Goal: Task Accomplishment & Management: Manage account settings

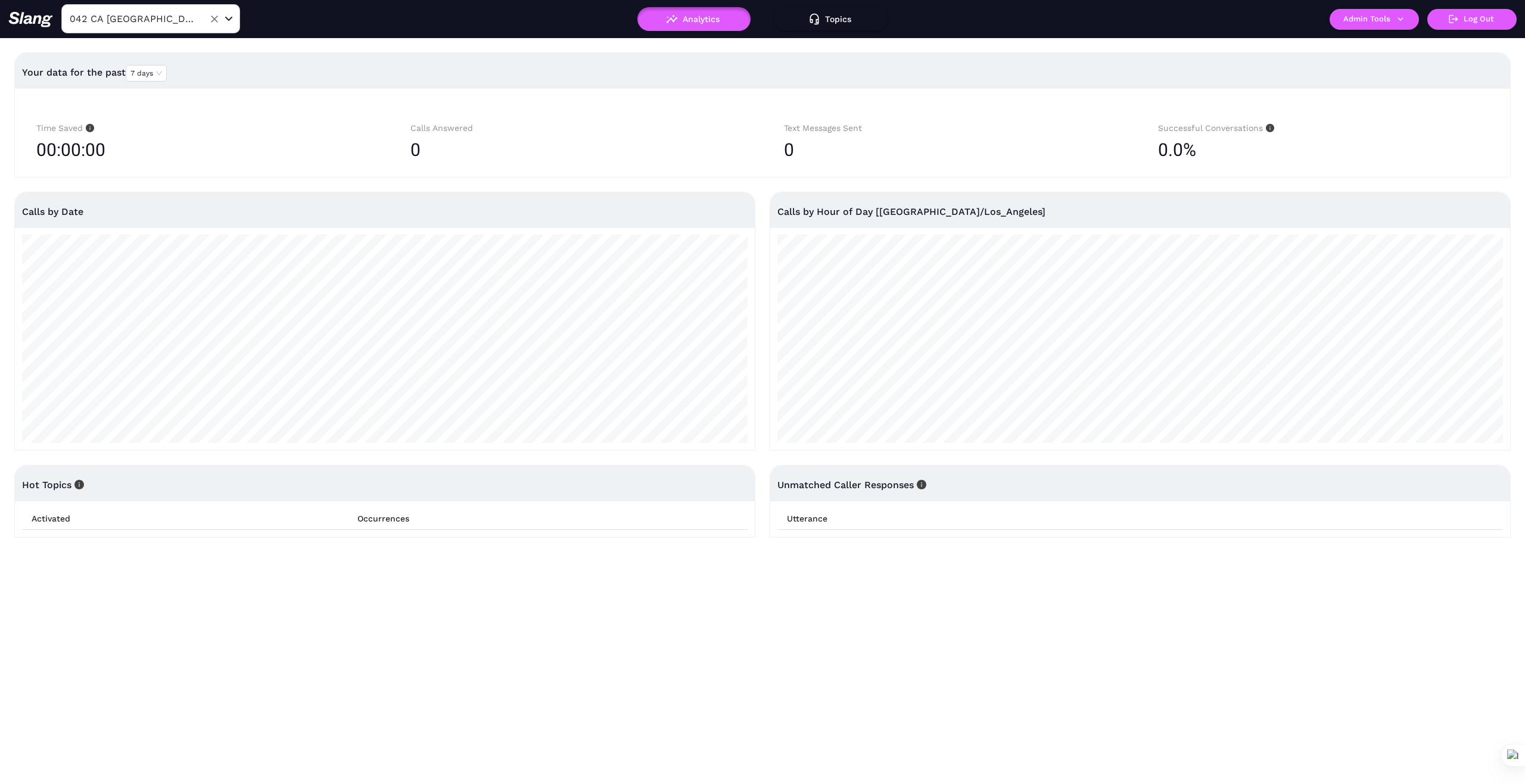
click at [167, 22] on input "042 CA [GEOGRAPHIC_DATA]" at bounding box center [133, 19] width 131 height 18
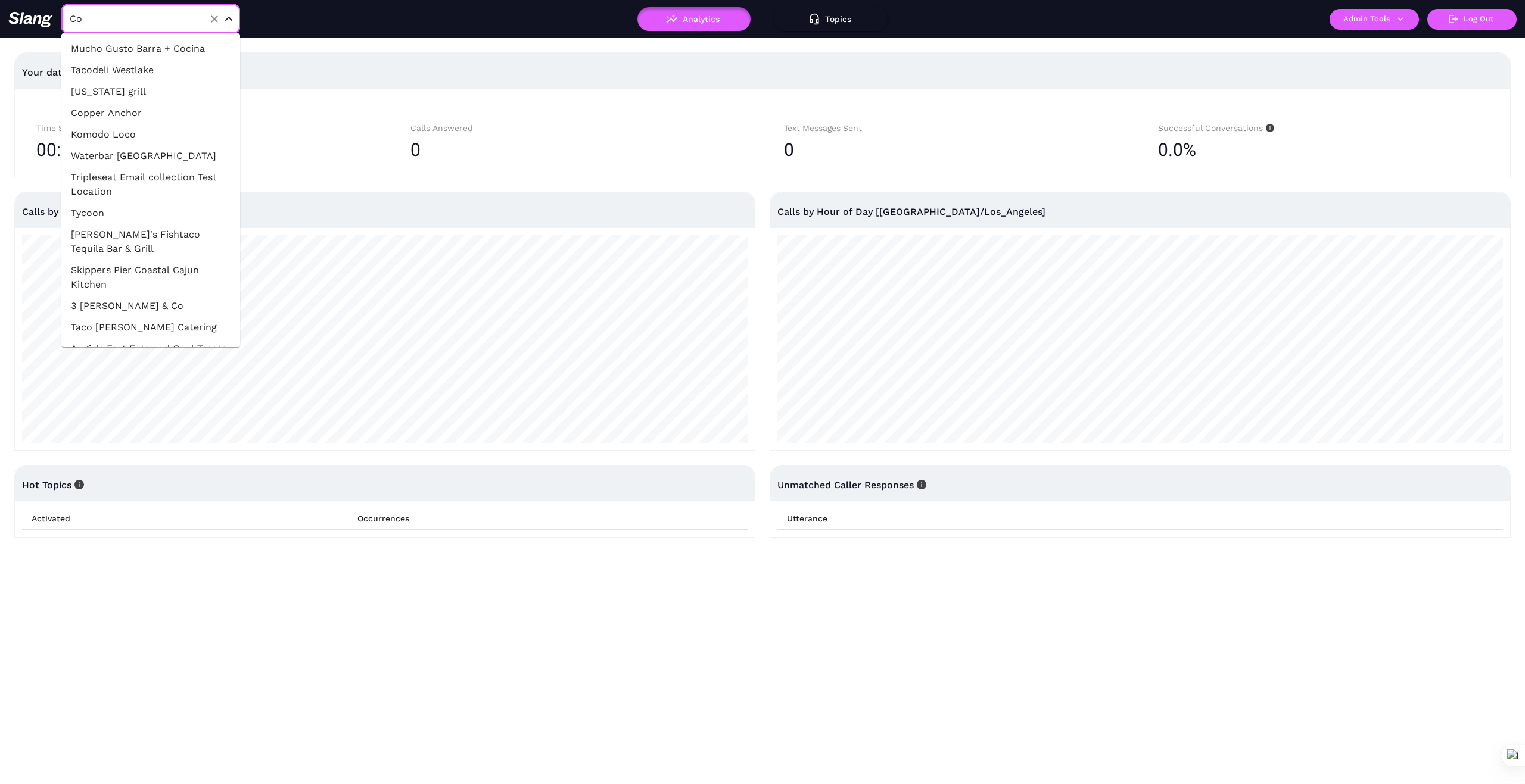
type input "C"
type input "Planta"
drag, startPoint x: 145, startPoint y: 68, endPoint x: 216, endPoint y: 106, distance: 80.5
click at [144, 68] on li "PLANTA Cocina DC" at bounding box center [150, 70] width 179 height 22
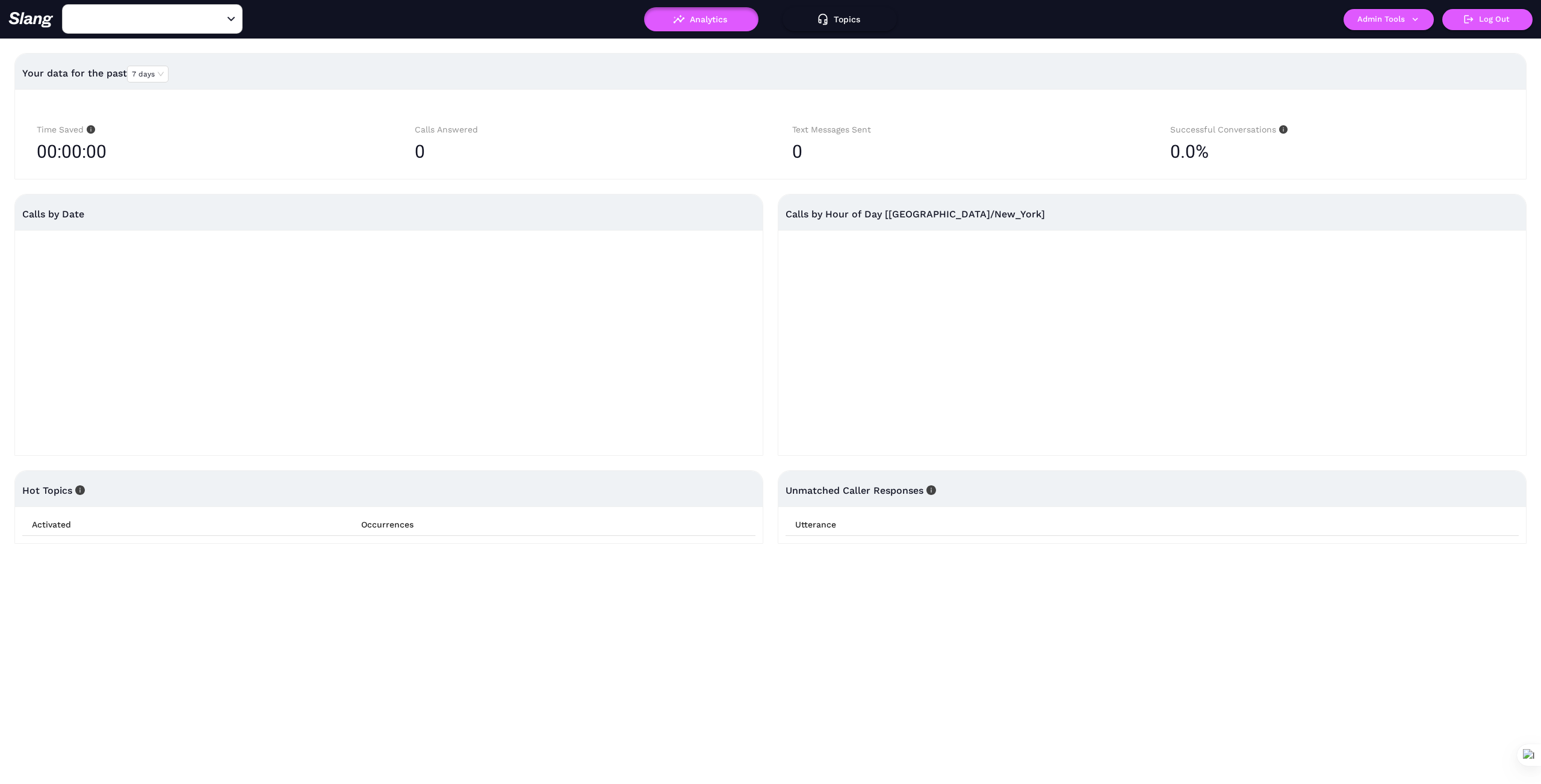
type input "PLANTA Cocina DC"
click at [1394, 16] on button "Admin Tools" at bounding box center [1389, 20] width 90 height 21
click at [1409, 42] on link "Manage current business" at bounding box center [1412, 46] width 118 height 15
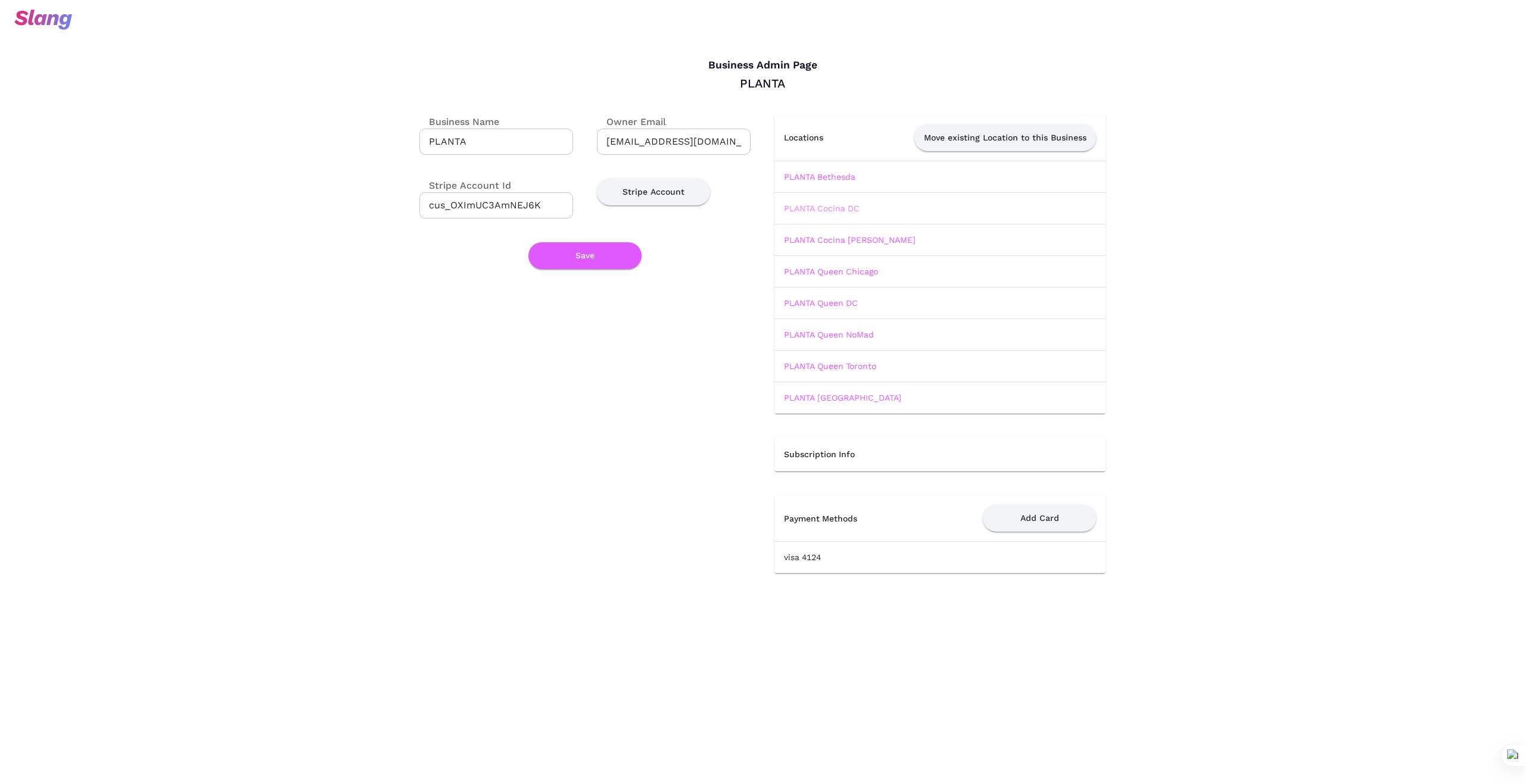
click at [838, 205] on link "PLANTA Cocina DC" at bounding box center [821, 208] width 75 height 10
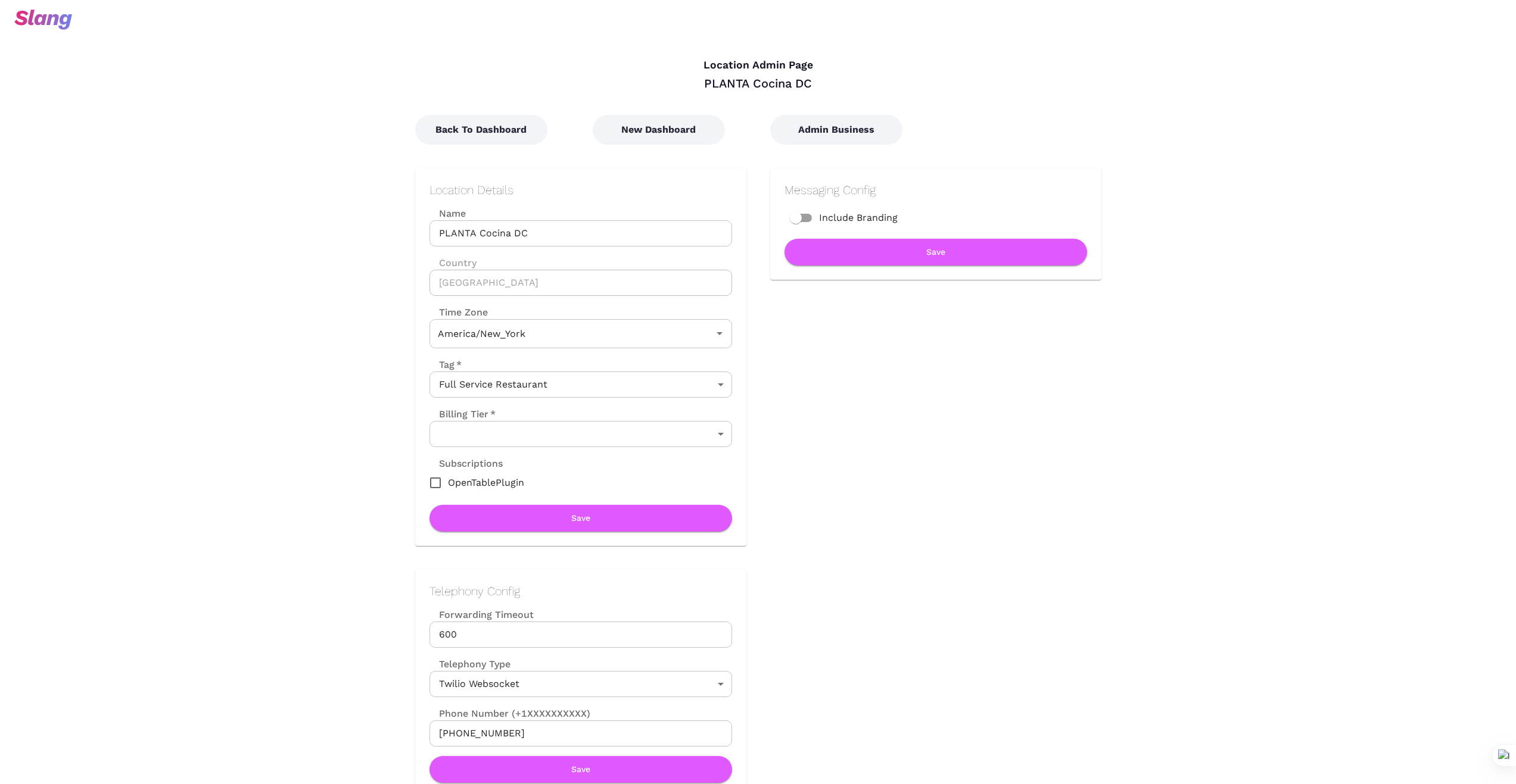
type input "Eastern Time"
click at [652, 128] on button "New Dashboard" at bounding box center [658, 129] width 132 height 30
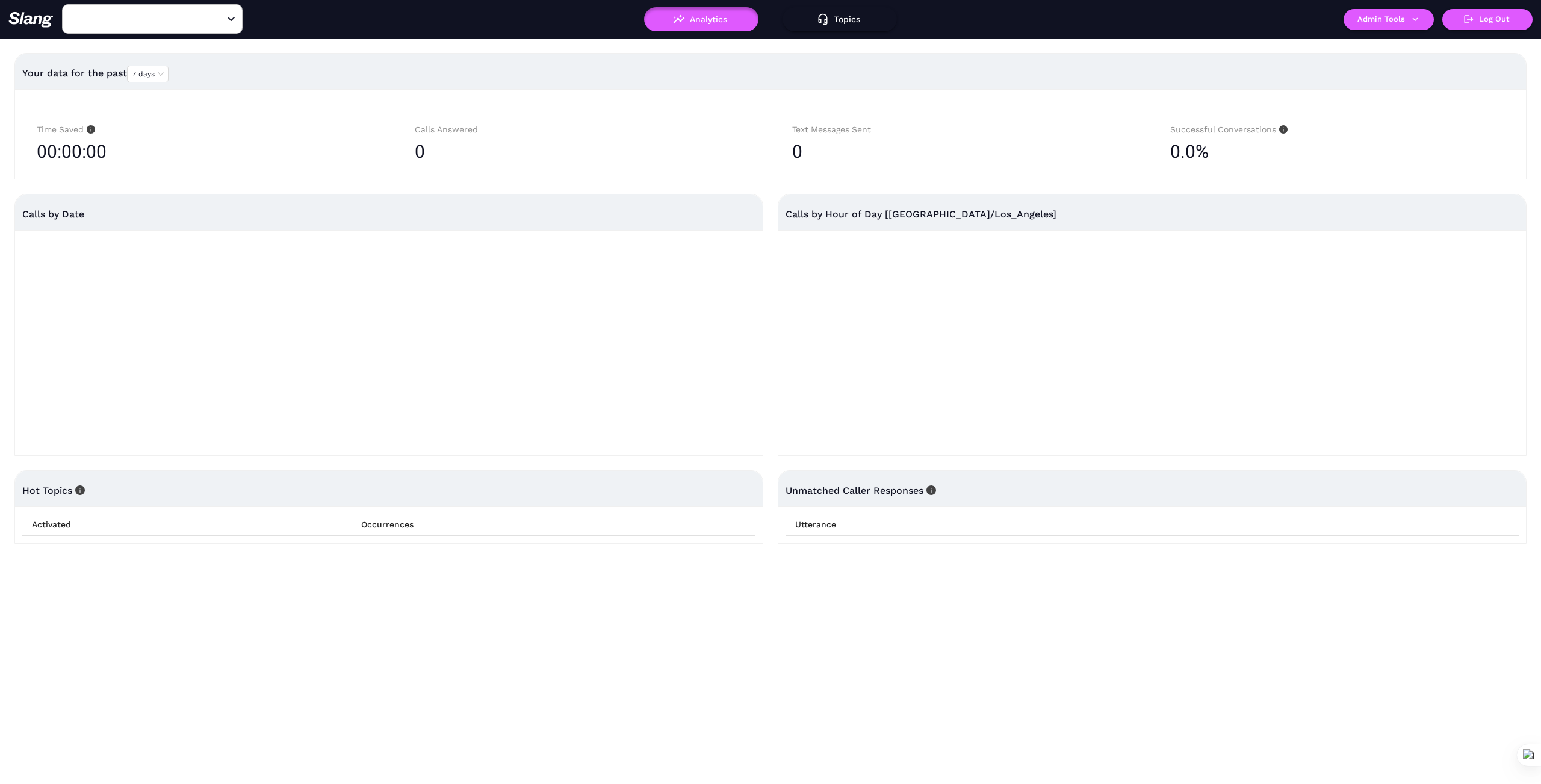
type input "042 CA Roseville"
drag, startPoint x: 218, startPoint y: 19, endPoint x: 212, endPoint y: 21, distance: 6.3
click at [218, 19] on icon "Clear" at bounding box center [217, 19] width 12 height 12
click at [193, 19] on input "text" at bounding box center [134, 19] width 133 height 19
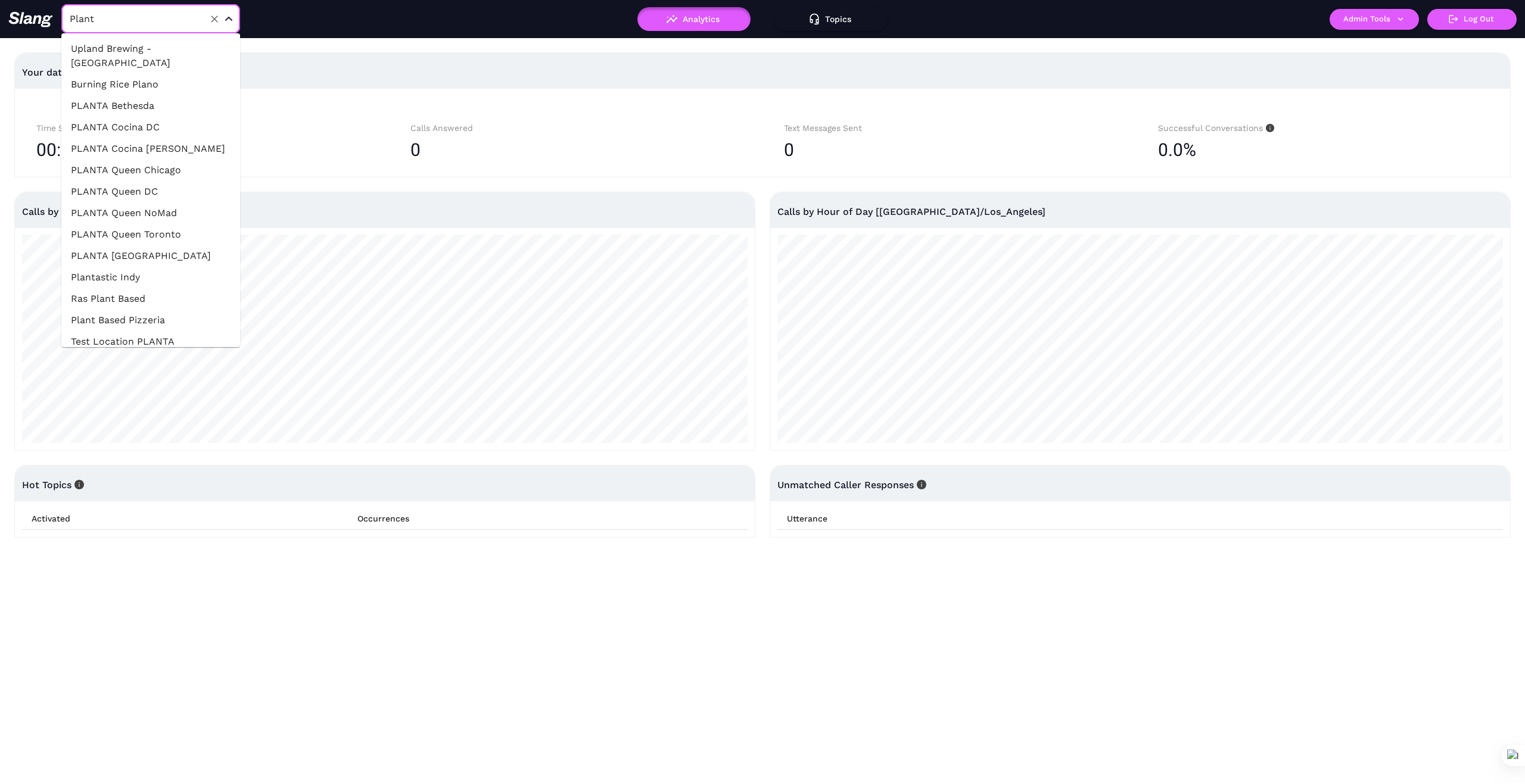
type input "Planta"
click at [171, 91] on li "PLANTA Cocina Marina Del Rey" at bounding box center [150, 91] width 179 height 22
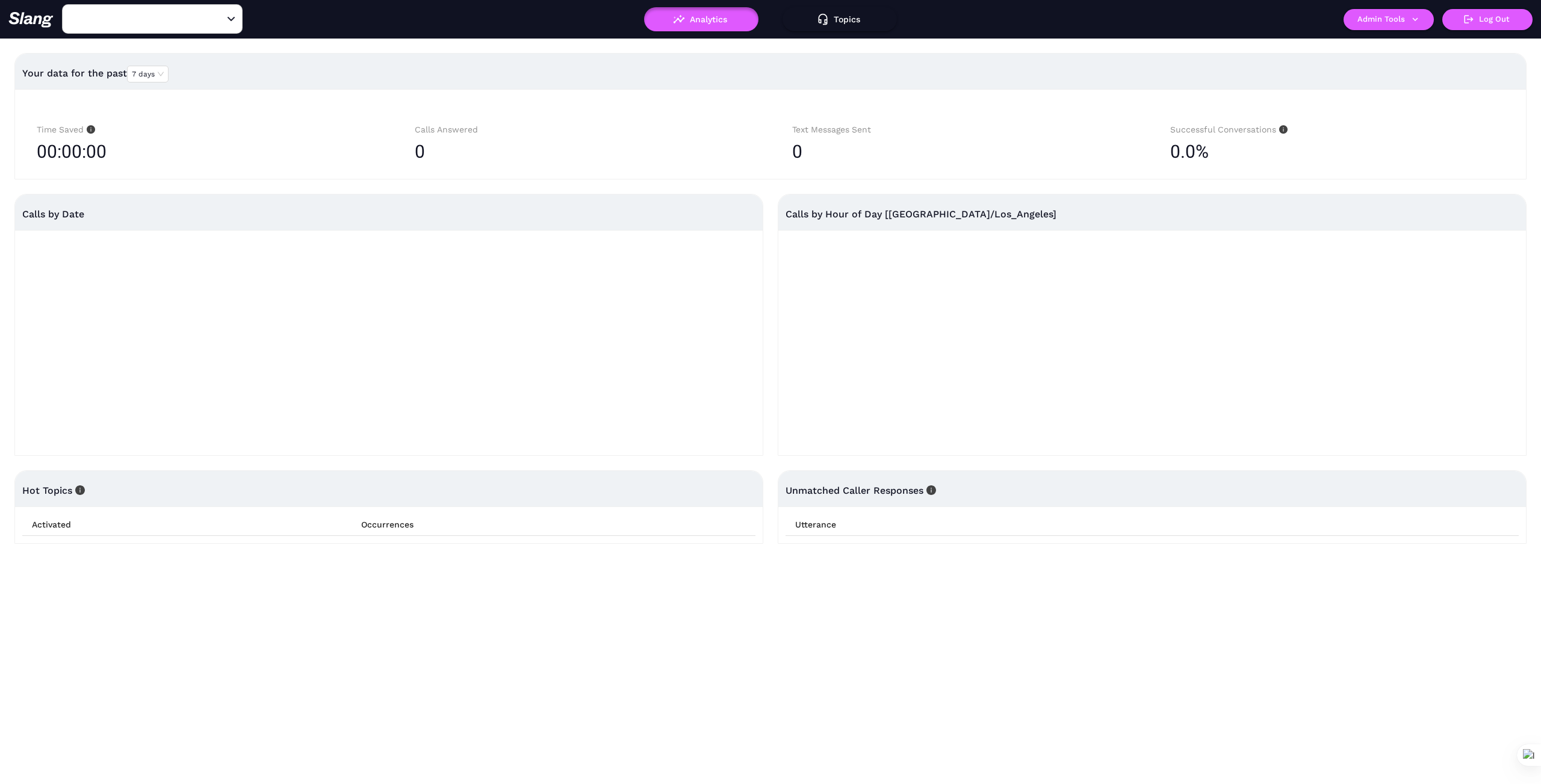
type input "PLANTA Cocina Marina Del Rey"
click at [1418, 25] on button "Admin Tools" at bounding box center [1389, 20] width 90 height 21
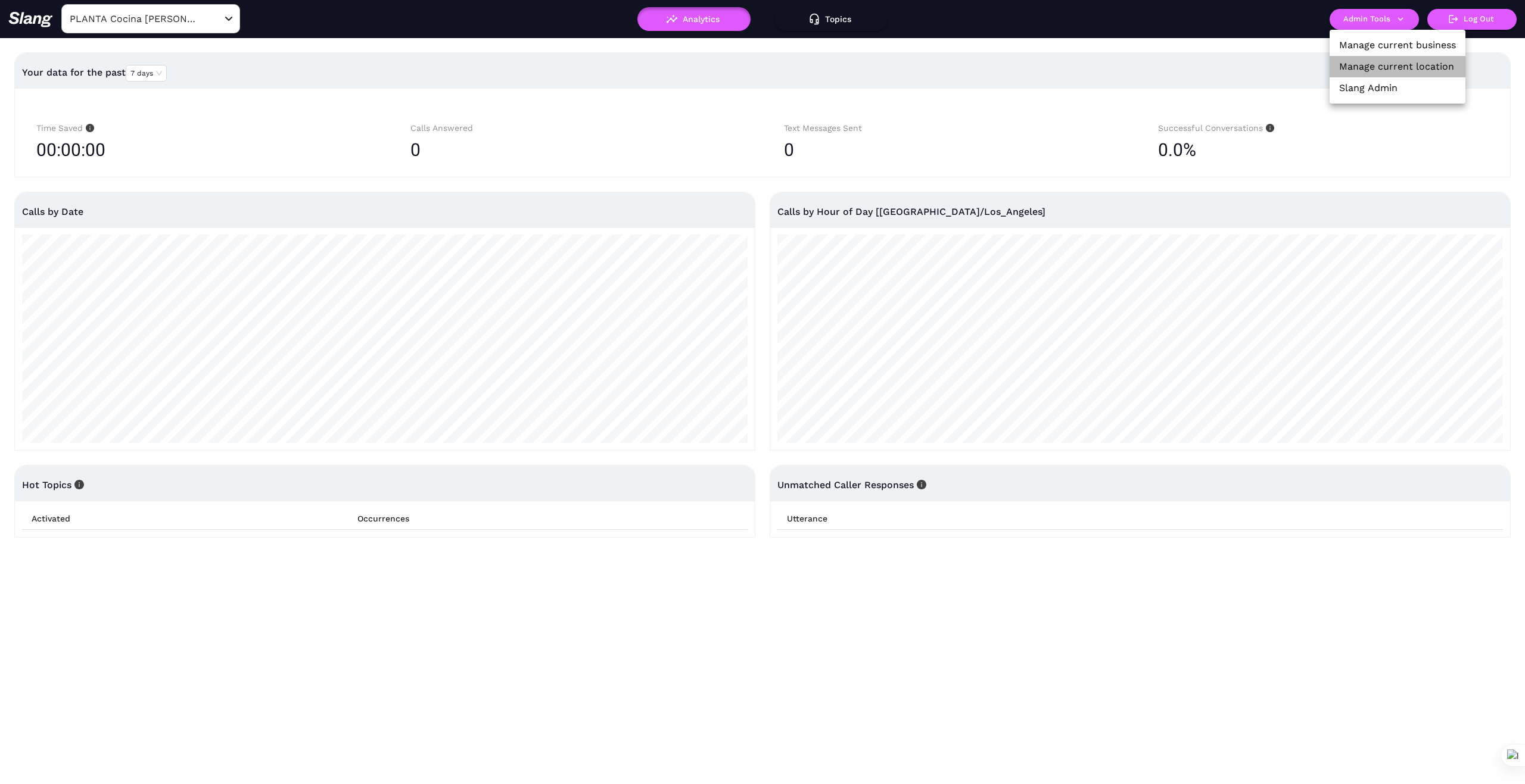
click at [1401, 71] on link "Manage current location" at bounding box center [1396, 67] width 115 height 14
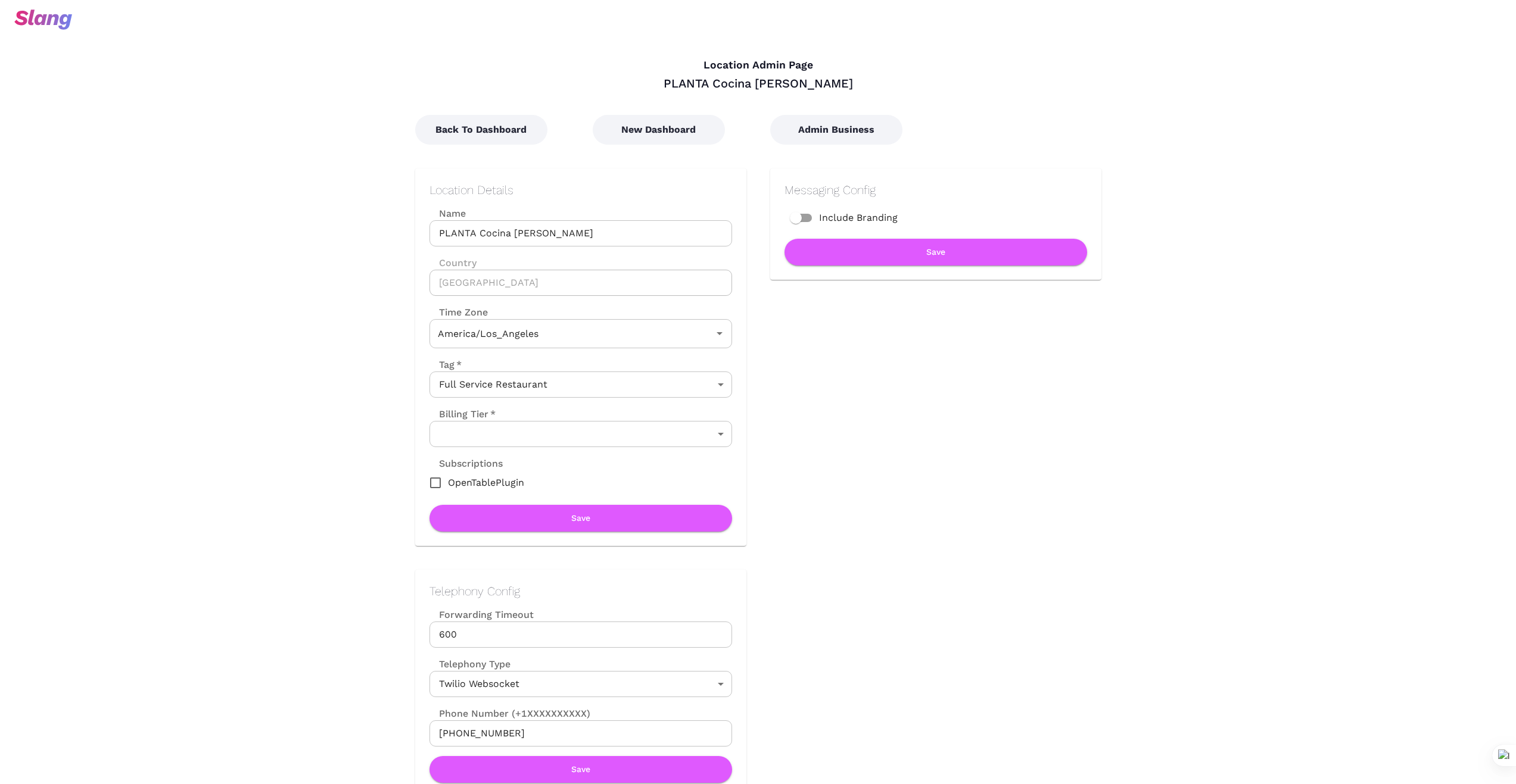
type input "Pacific Time"
click at [671, 142] on button "New Dashboard" at bounding box center [658, 129] width 132 height 30
type input "Eastern Time"
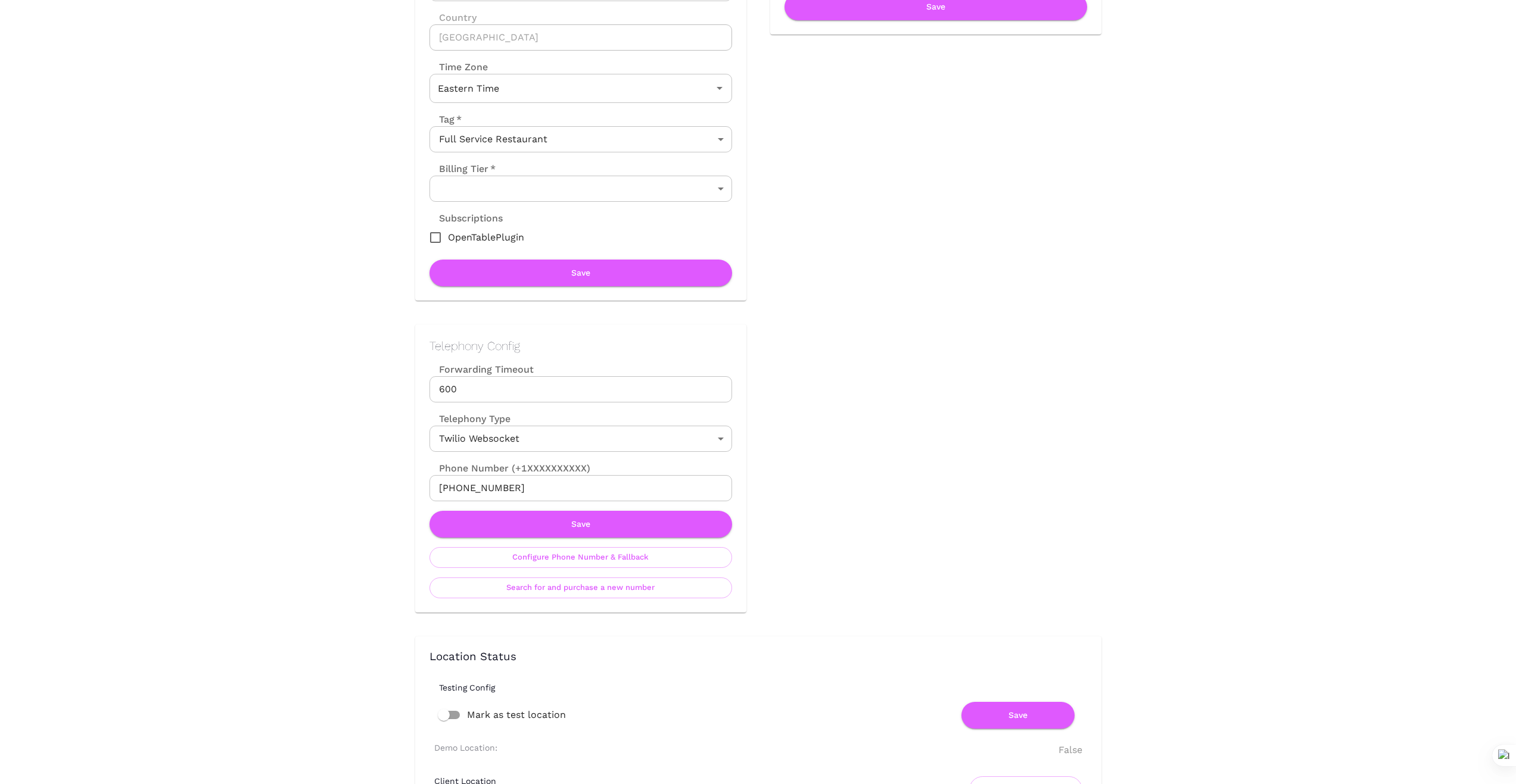
scroll to position [258, 0]
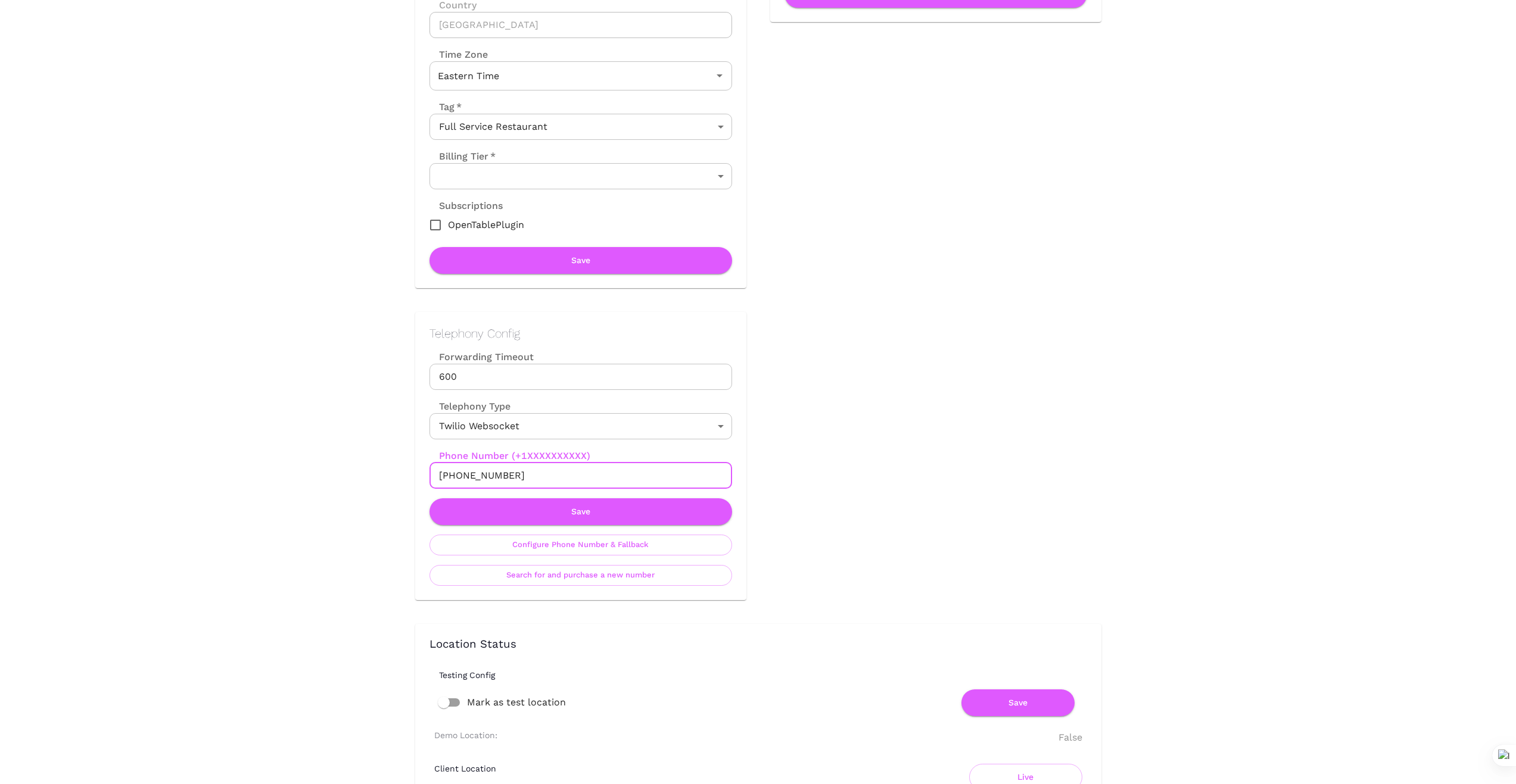
drag, startPoint x: 510, startPoint y: 473, endPoint x: 406, endPoint y: 477, distance: 104.1
click at [406, 477] on div "Telephony Config Forwarding Timeout 600 Forwarding Timeout Telephony Type Twili…" at bounding box center [568, 444] width 355 height 312
drag, startPoint x: 878, startPoint y: 489, endPoint x: 874, endPoint y: 496, distance: 8.1
drag, startPoint x: 525, startPoint y: 474, endPoint x: 358, endPoint y: 475, distance: 167.0
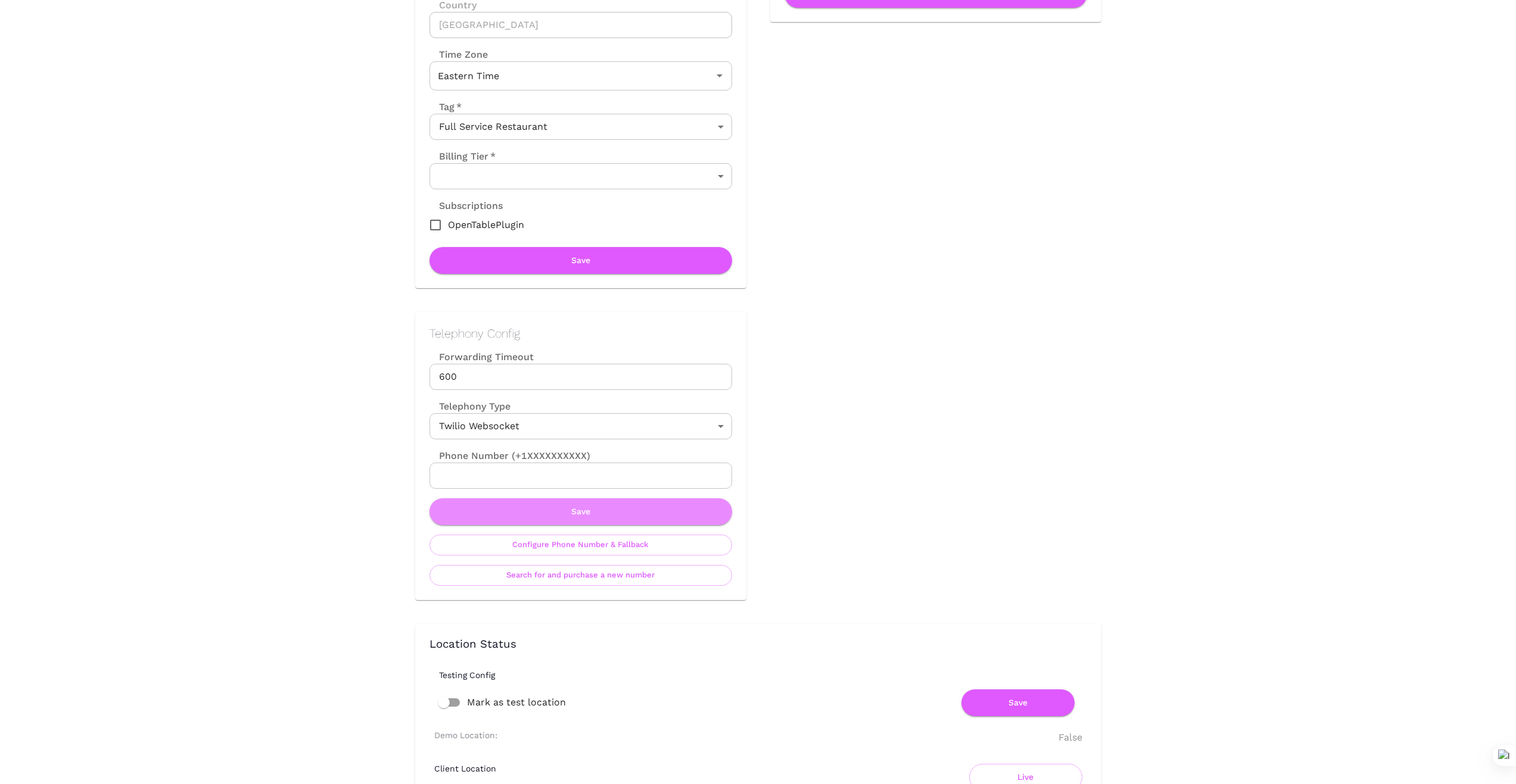
click at [580, 502] on button "Save" at bounding box center [580, 512] width 303 height 27
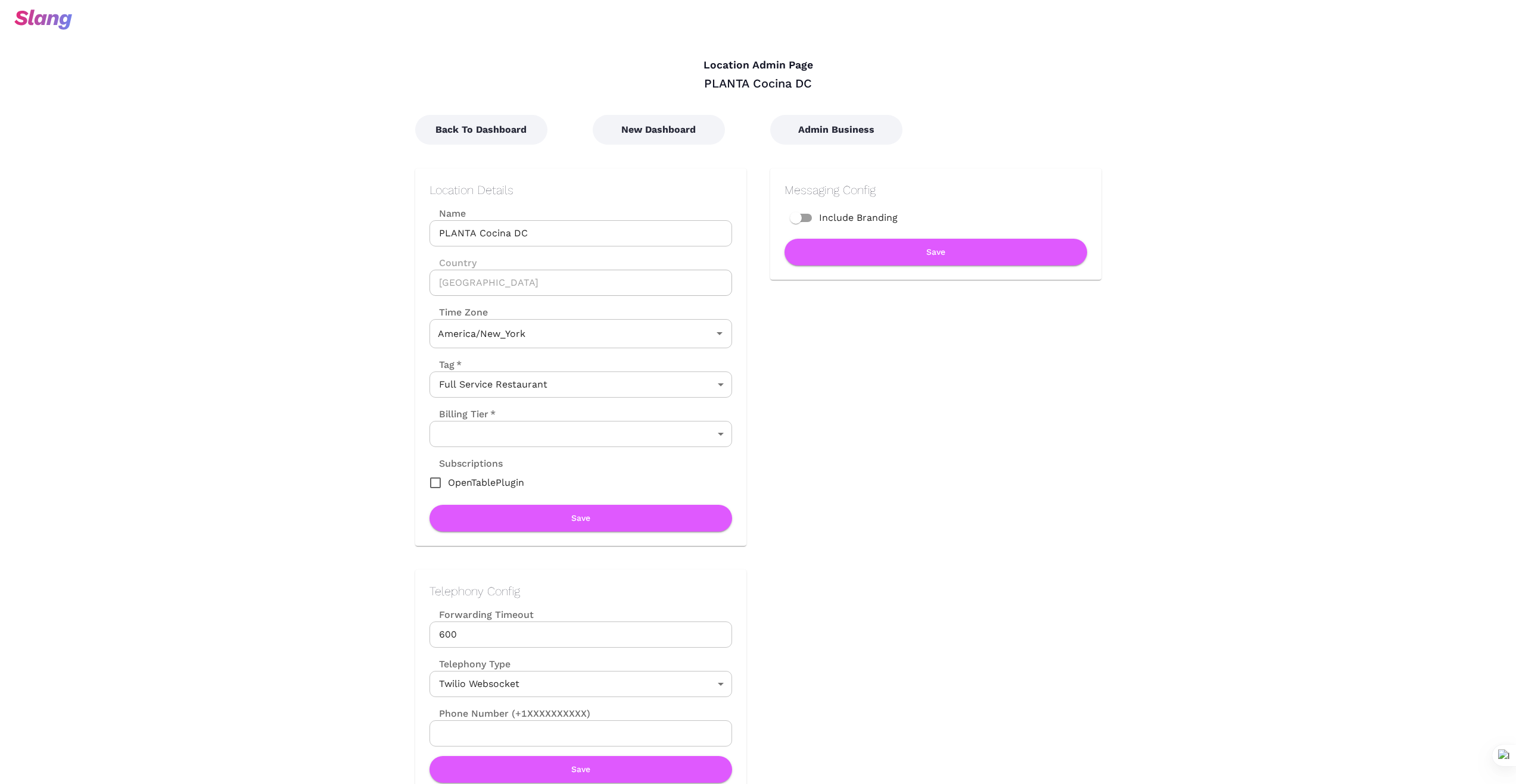
type input "Eastern Time"
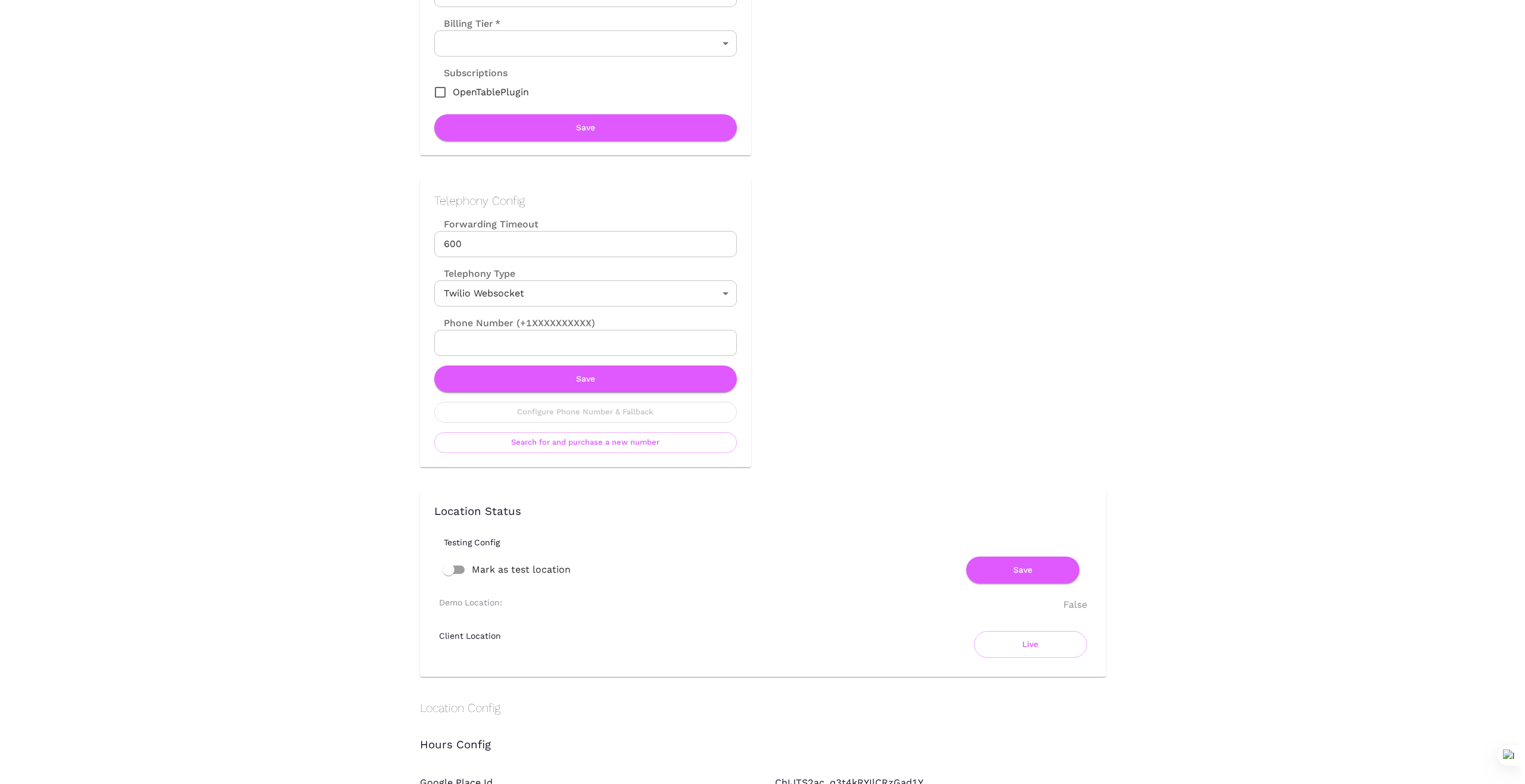
scroll to position [397, 0]
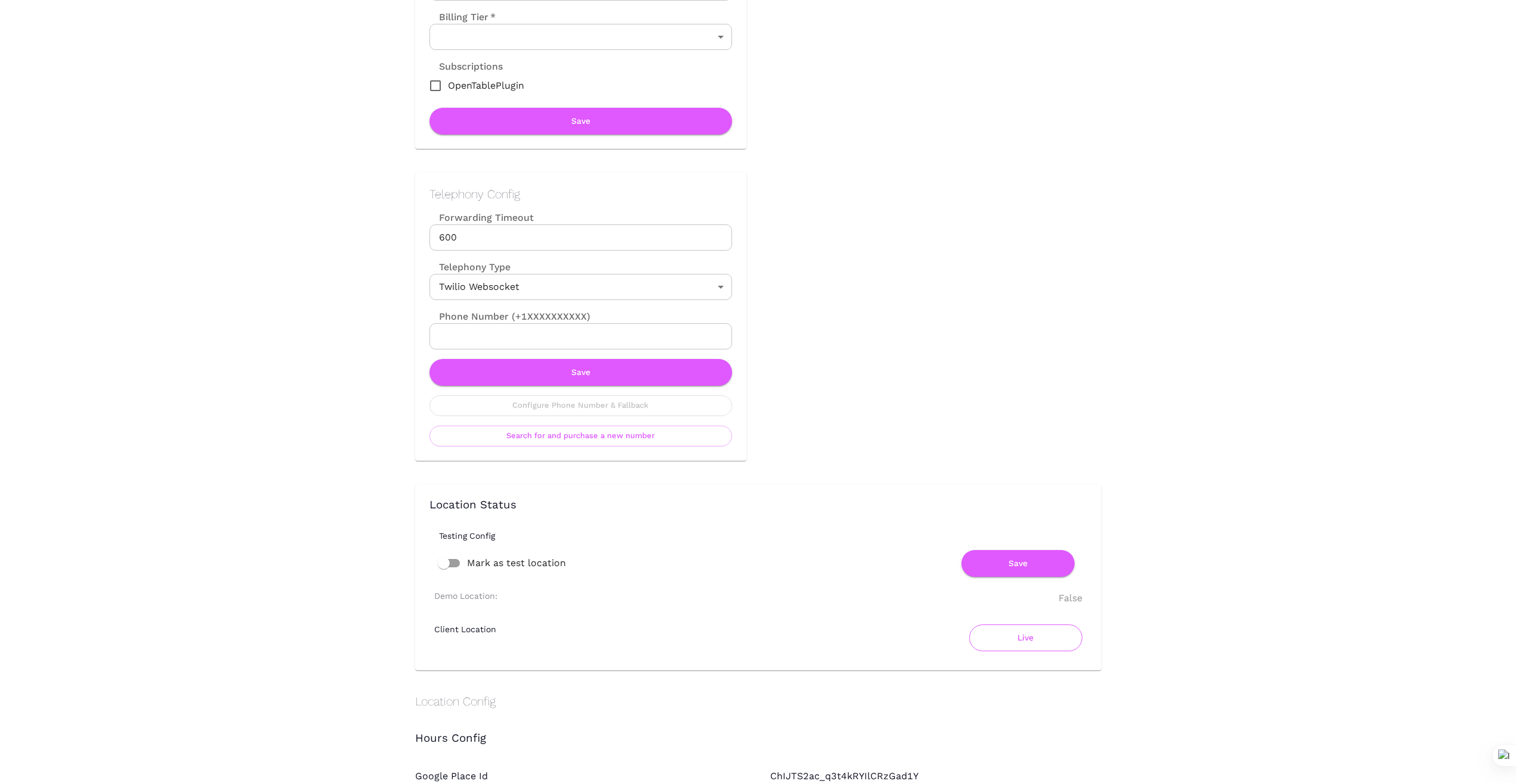
click at [1024, 646] on button "Live" at bounding box center [1026, 638] width 113 height 27
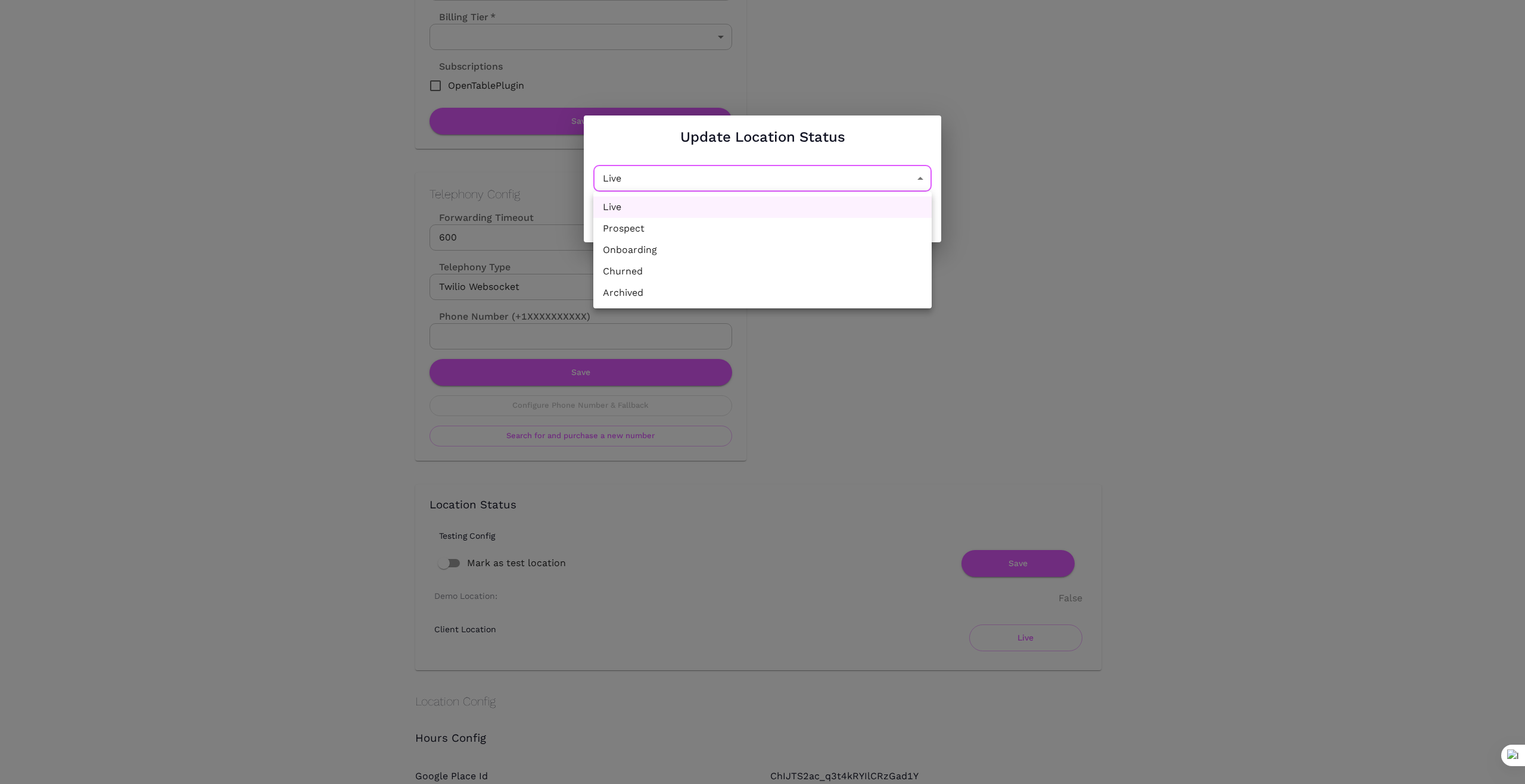
drag, startPoint x: 919, startPoint y: 179, endPoint x: 886, endPoint y: 178, distance: 33.0
click at [796, 266] on li "Churned" at bounding box center [763, 272] width 339 height 22
type input "Churned"
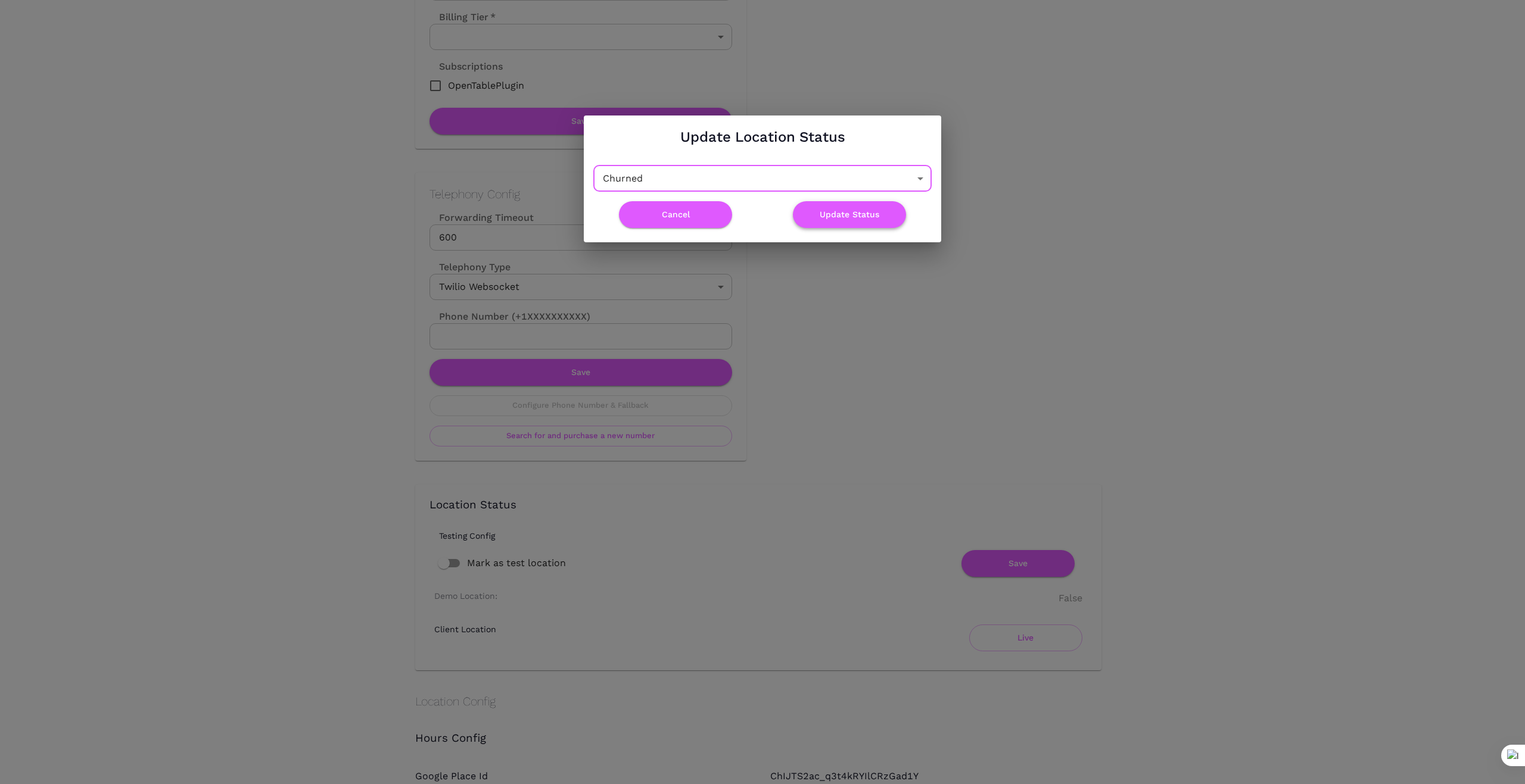
drag, startPoint x: 861, startPoint y: 214, endPoint x: 861, endPoint y: 220, distance: 6.0
click at [861, 217] on button "Update Status" at bounding box center [849, 215] width 113 height 27
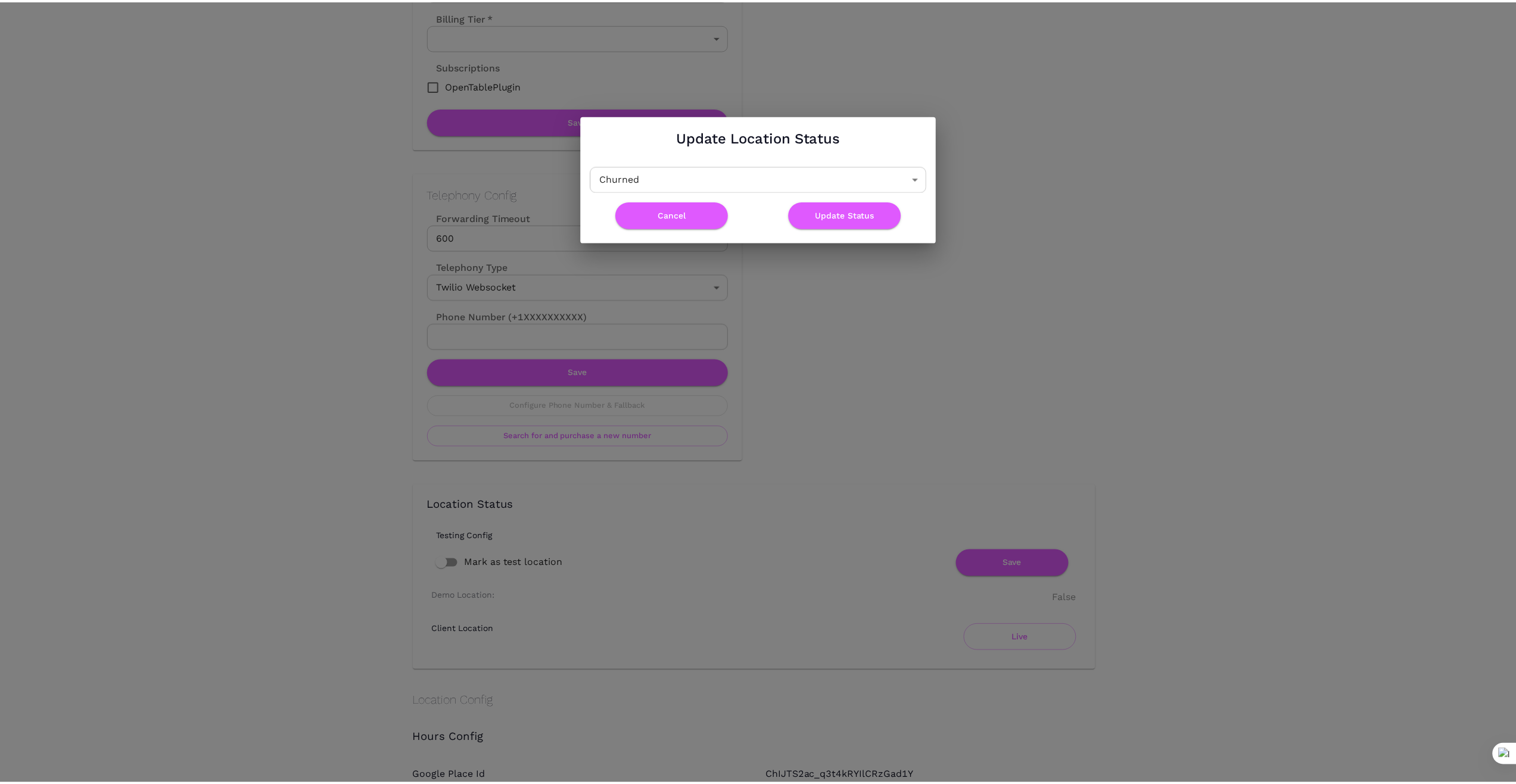
scroll to position [0, 0]
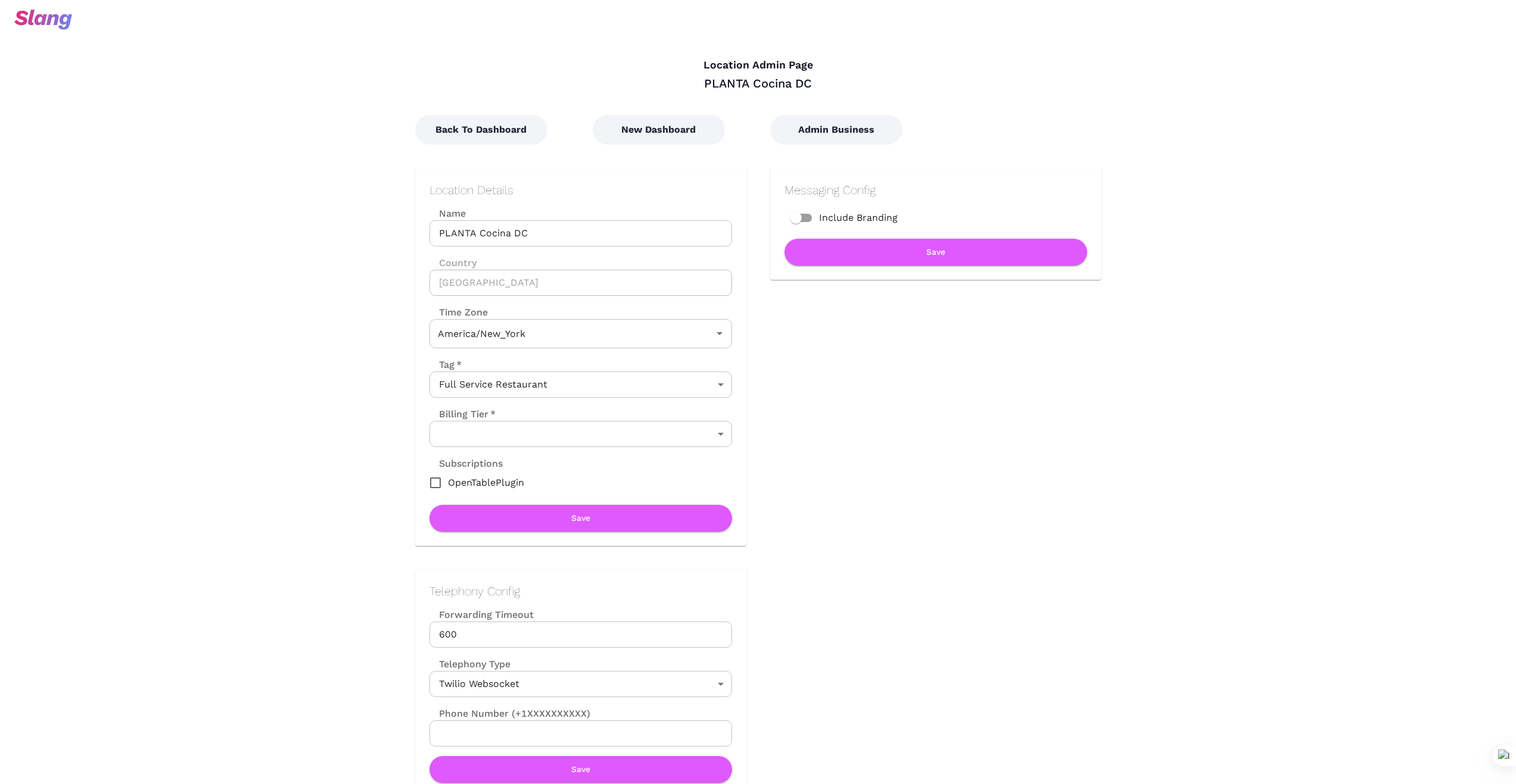
type input "Eastern Time"
click at [663, 115] on button "New Dashboard" at bounding box center [658, 129] width 132 height 30
type input "Eastern Time"
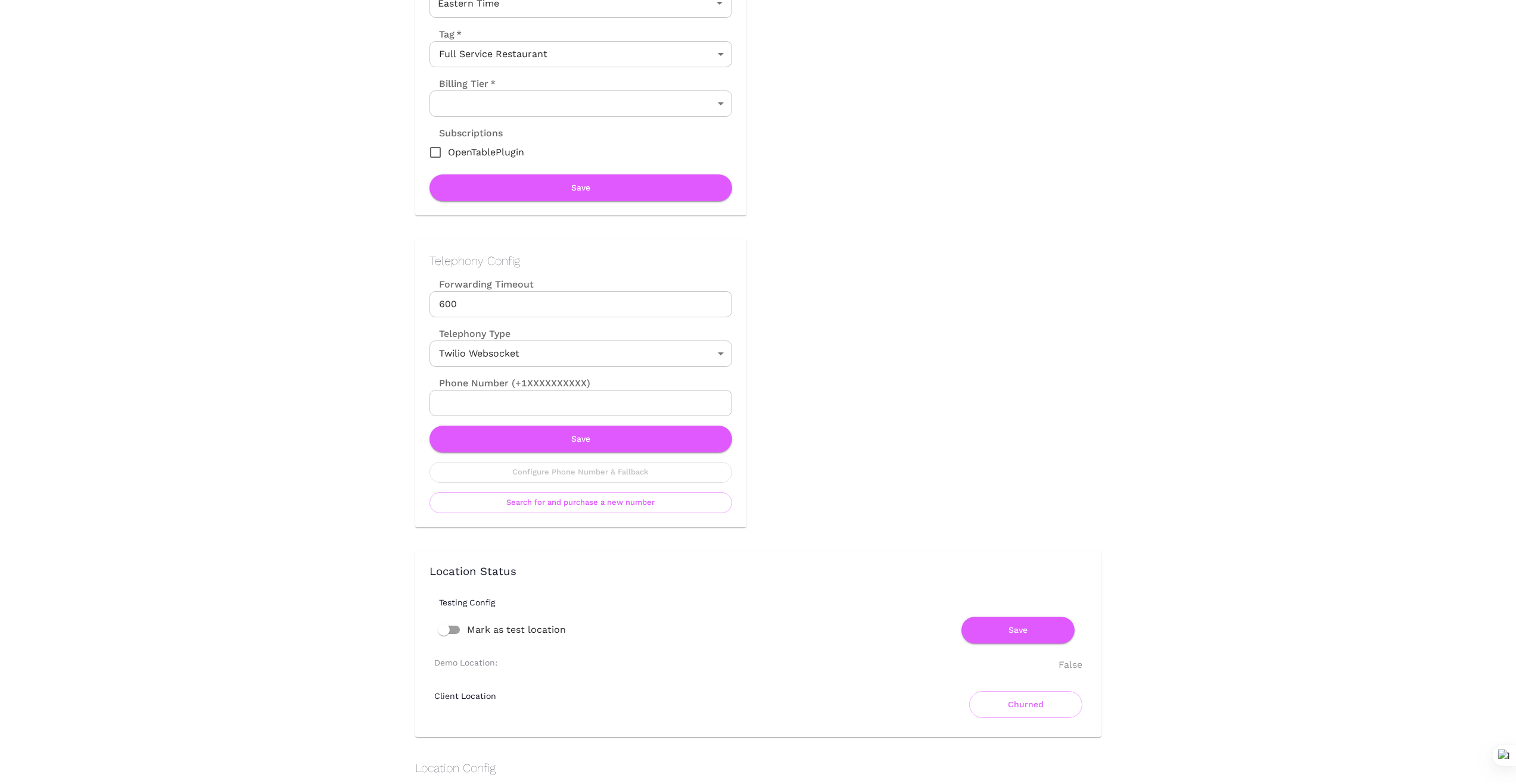
scroll to position [278, 0]
